Goal: Task Accomplishment & Management: Manage account settings

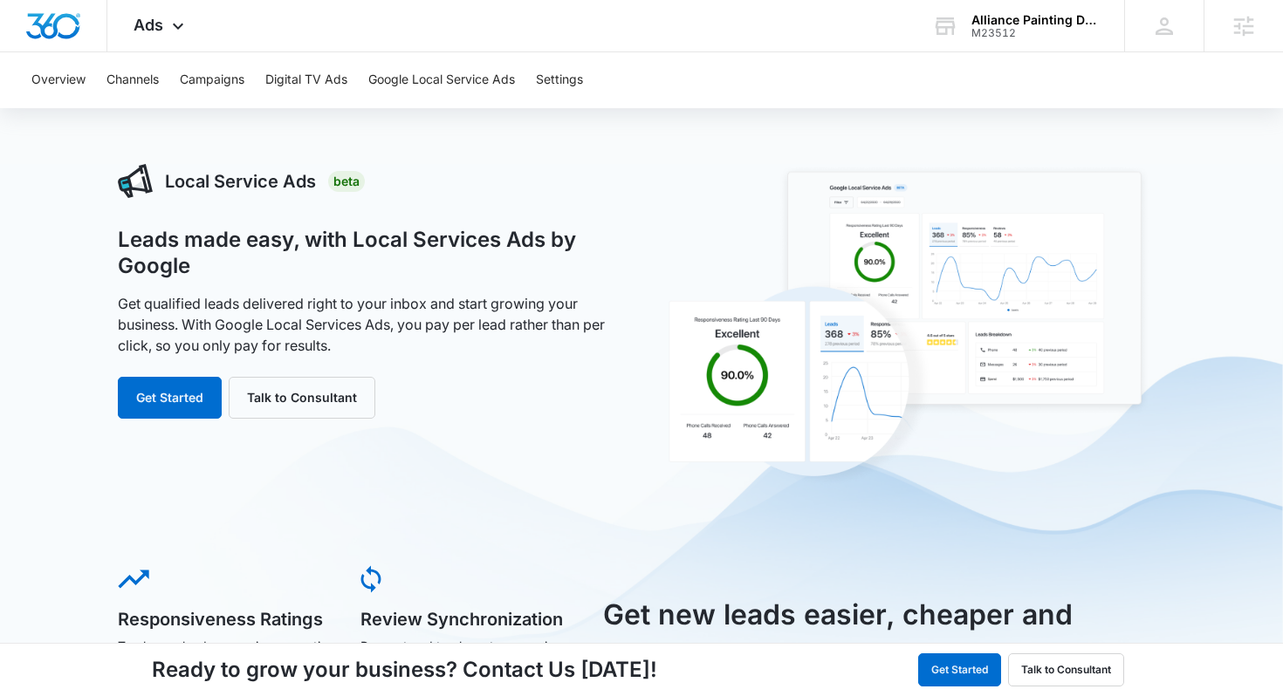
click at [1013, 24] on div "Alliance Painting DFW" at bounding box center [1034, 20] width 127 height 14
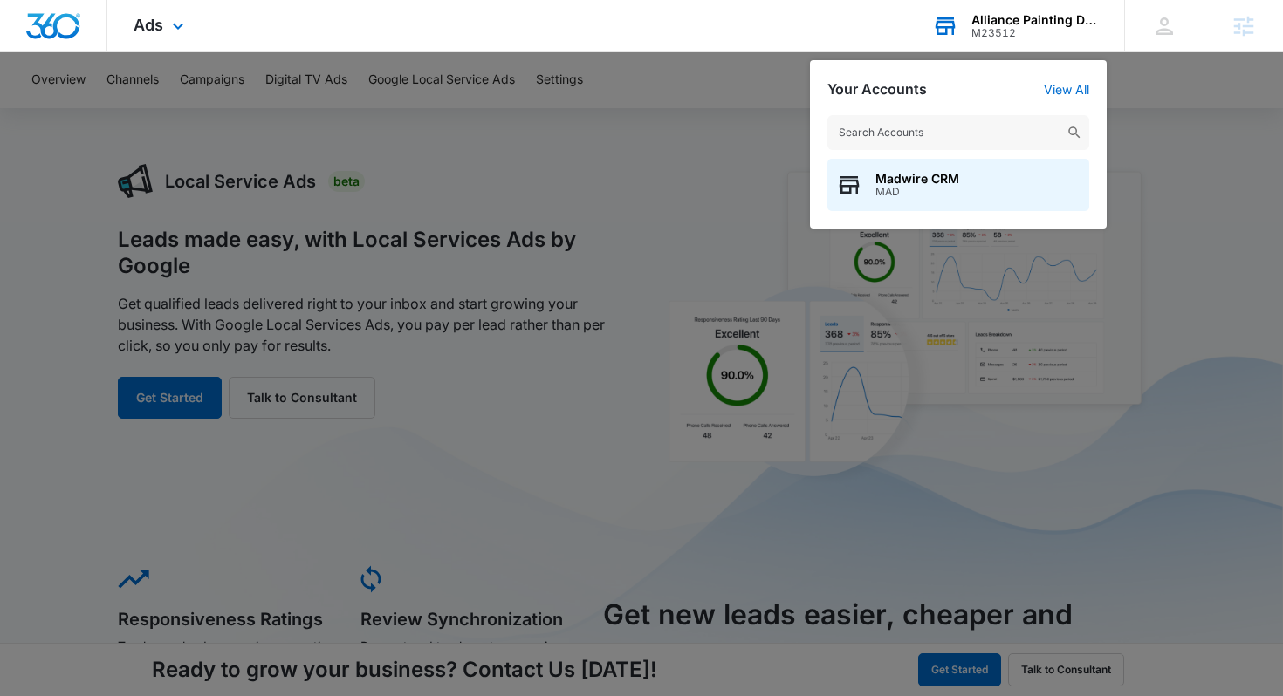
click at [909, 120] on input "text" at bounding box center [958, 132] width 262 height 35
type input "freedom ride"
click at [940, 187] on span "M176737" at bounding box center [958, 192] width 166 height 12
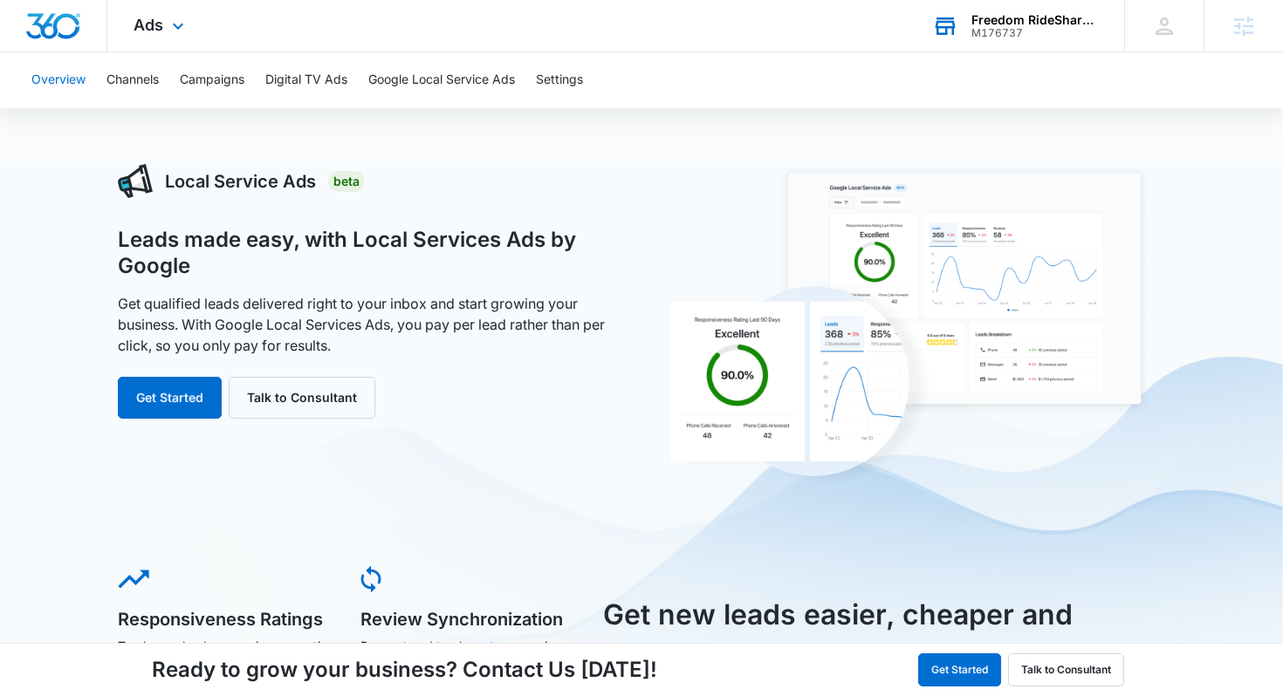
click at [72, 73] on button "Overview" at bounding box center [58, 80] width 54 height 56
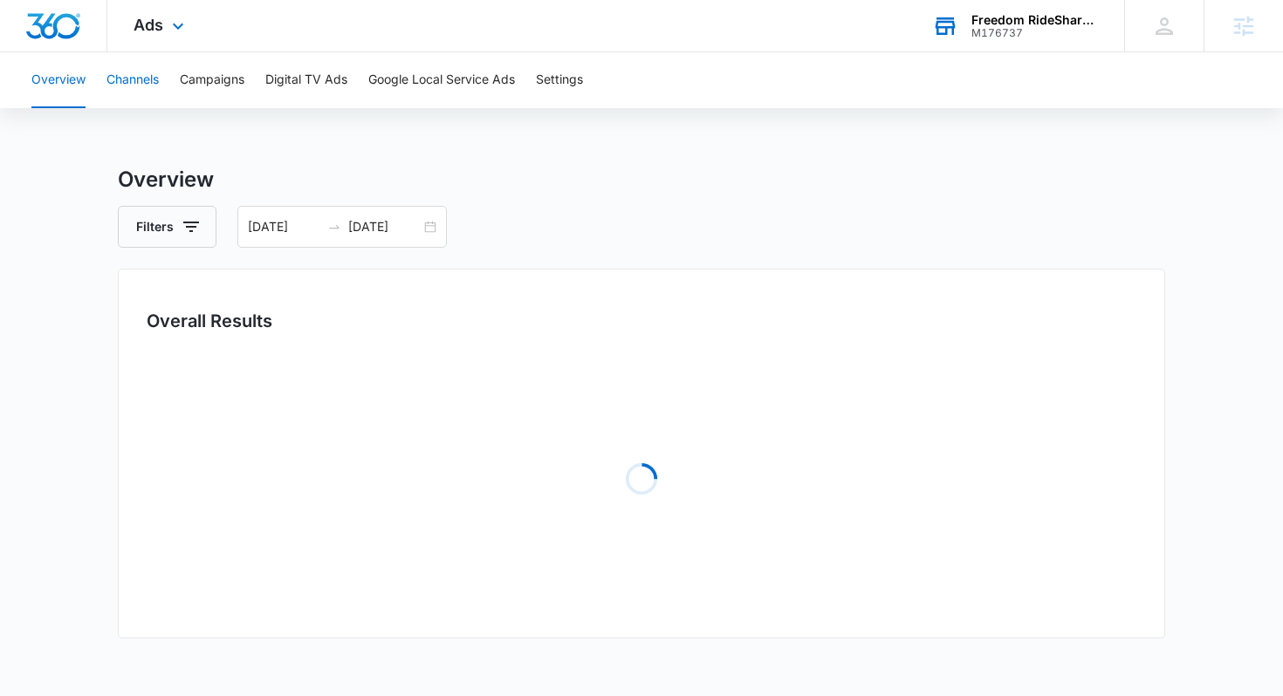
click at [141, 89] on button "Channels" at bounding box center [132, 80] width 52 height 56
click at [222, 81] on button "Campaigns" at bounding box center [212, 80] width 65 height 56
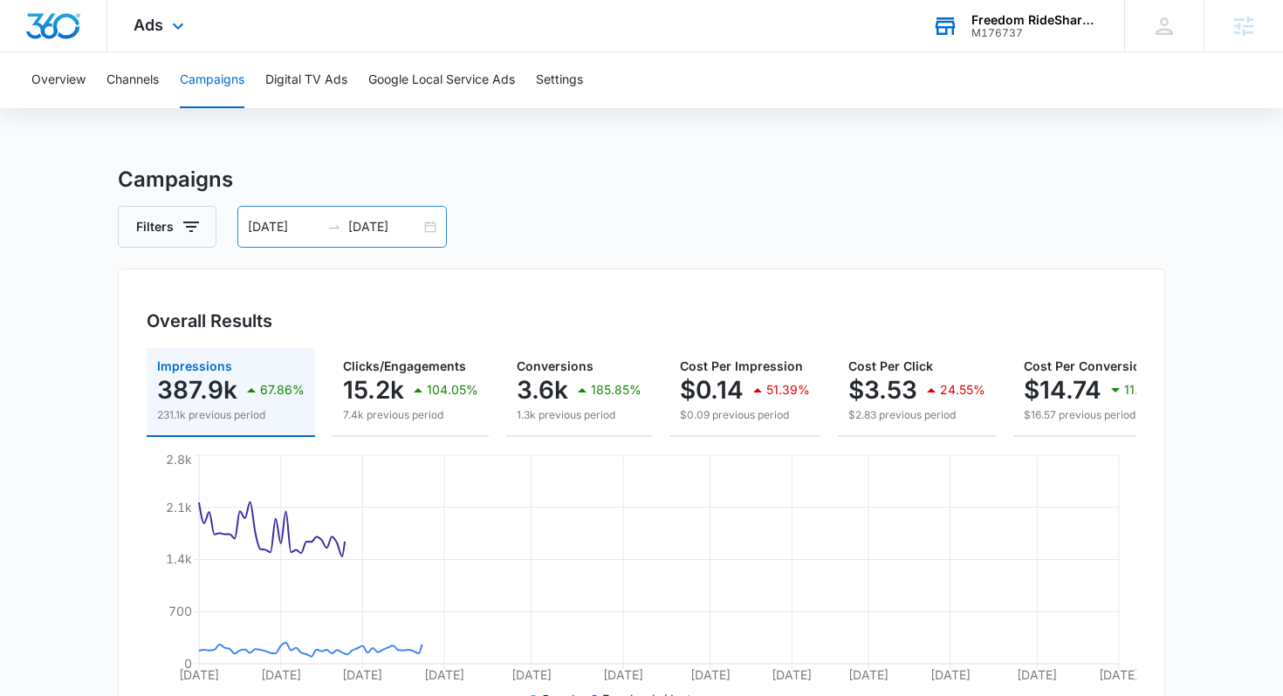
click at [275, 226] on input "[DATE]" at bounding box center [284, 226] width 72 height 19
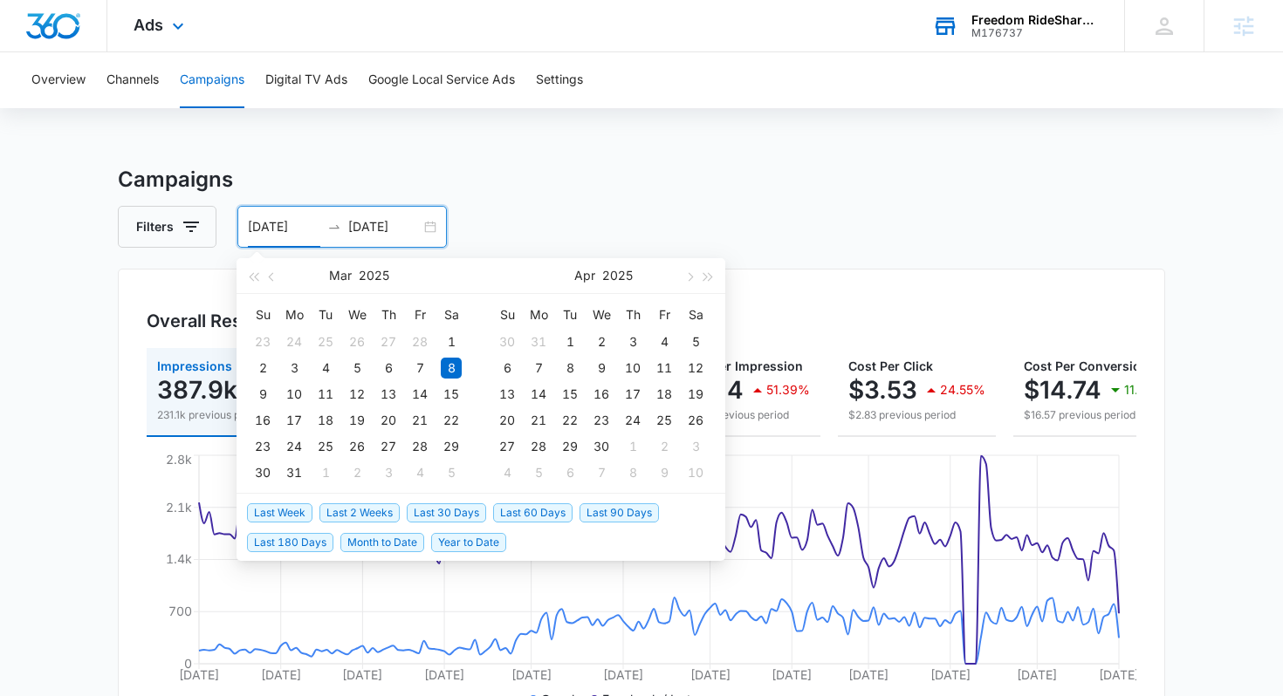
click at [446, 518] on span "Last 30 Days" at bounding box center [446, 513] width 79 height 19
type input "[DATE]"
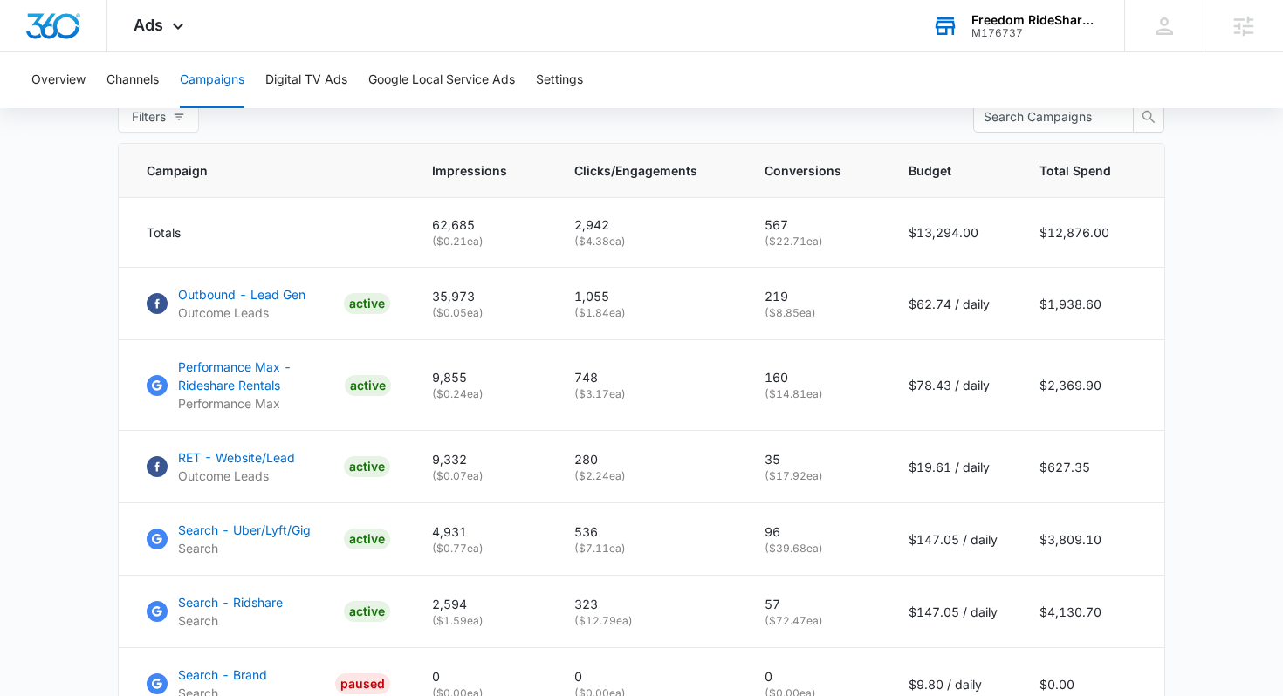
scroll to position [714, 0]
